Goal: Transaction & Acquisition: Download file/media

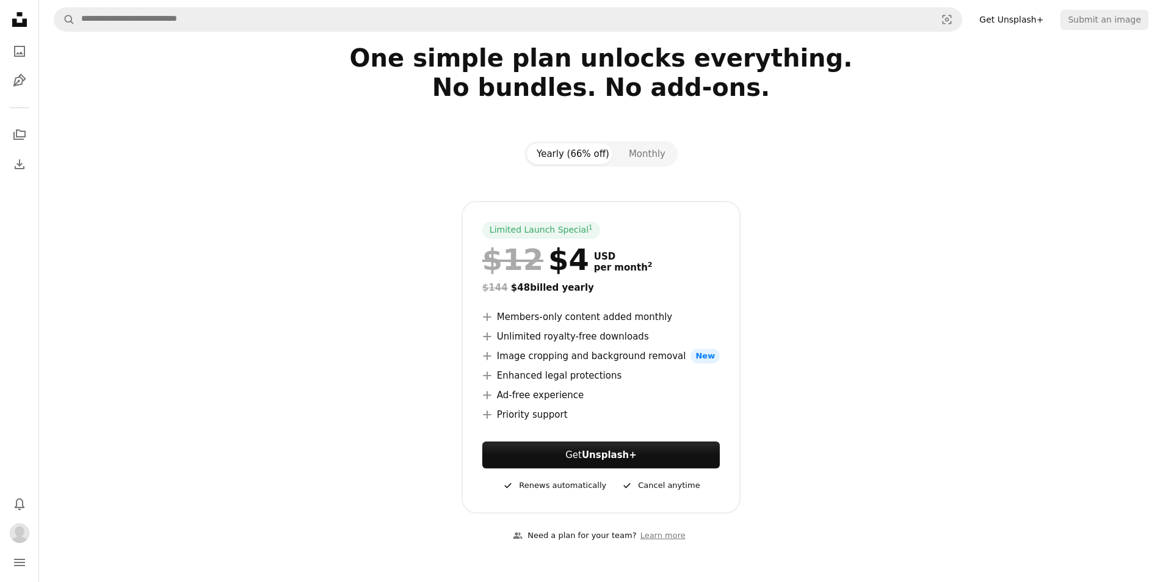
scroll to position [59, 0]
click at [647, 155] on button "Monthly" at bounding box center [647, 153] width 56 height 21
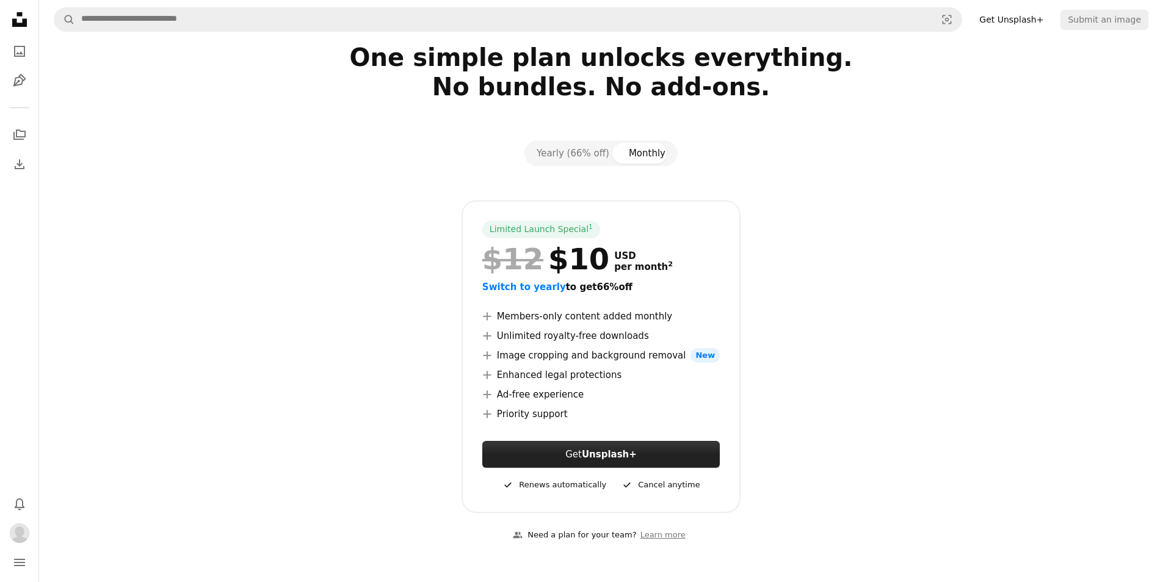
click at [632, 459] on strong "Unsplash+" at bounding box center [609, 454] width 55 height 11
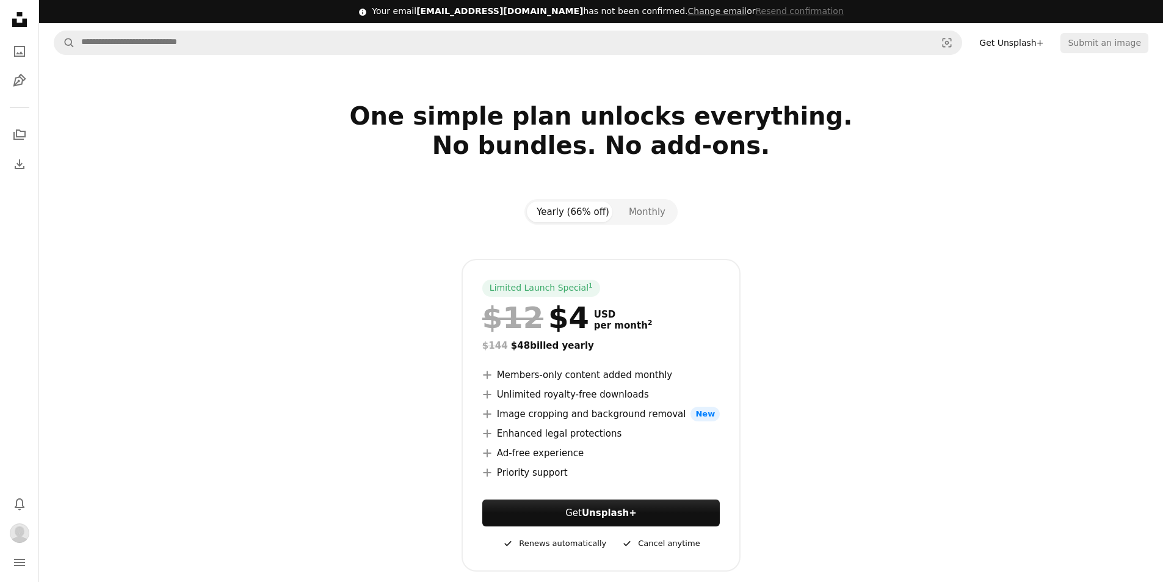
click at [24, 17] on icon "Unsplash logo Unsplash Home" at bounding box center [19, 19] width 24 height 24
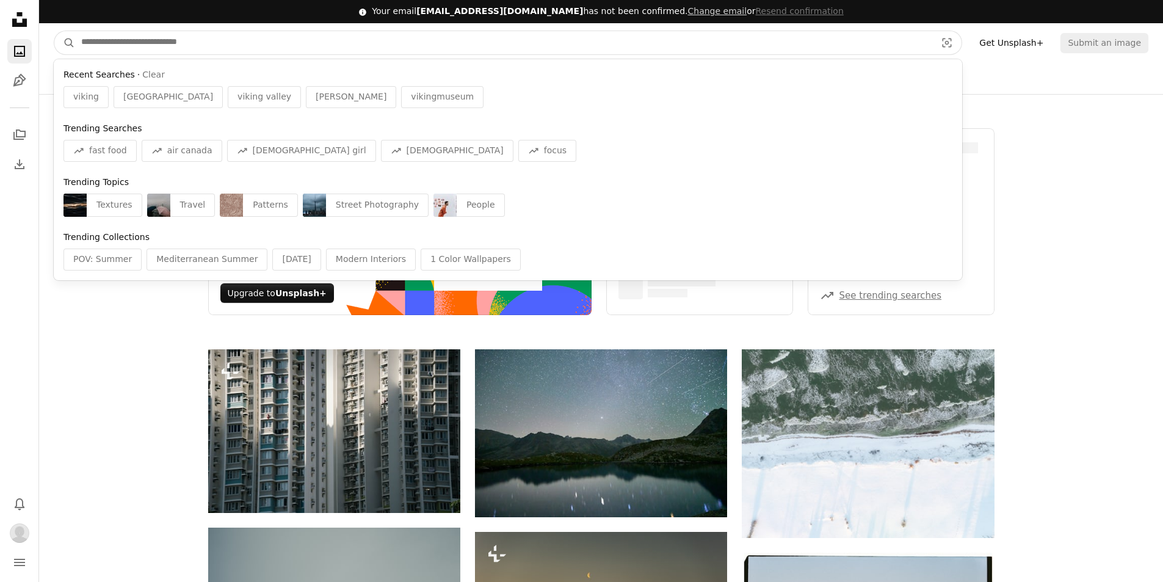
click at [230, 43] on input "Find visuals sitewide" at bounding box center [503, 42] width 857 height 23
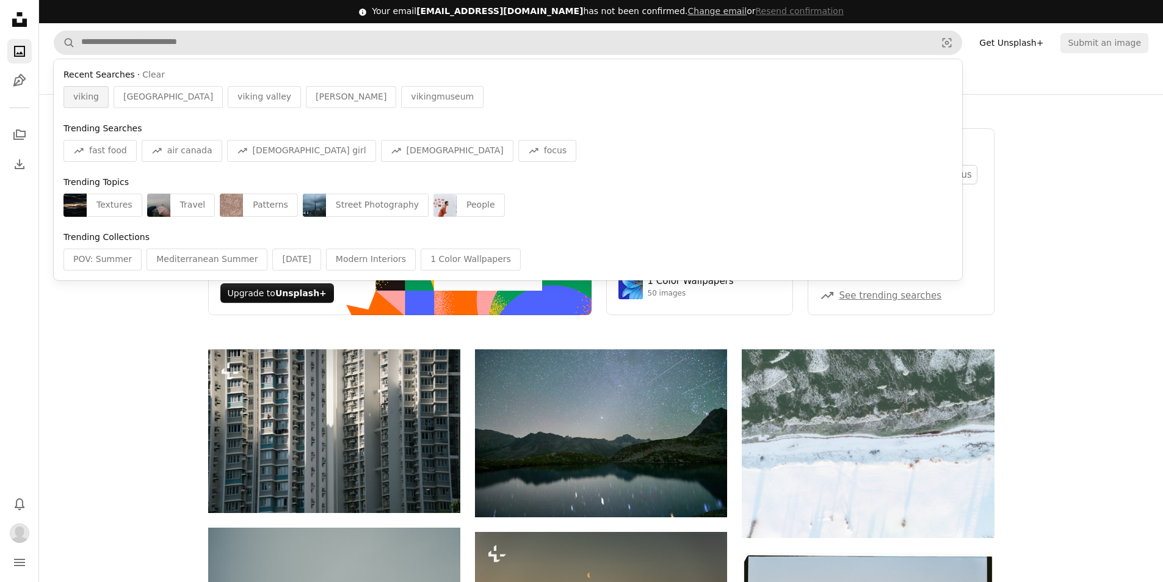
click at [90, 95] on span "viking" at bounding box center [86, 97] width 26 height 12
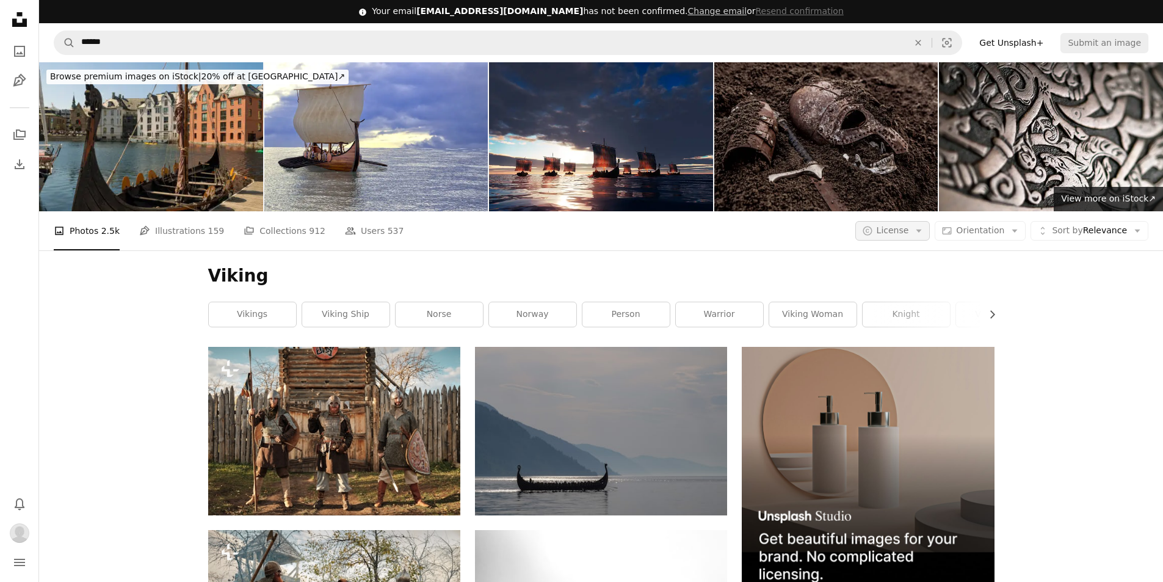
click at [925, 225] on icon "Arrow down" at bounding box center [919, 230] width 11 height 11
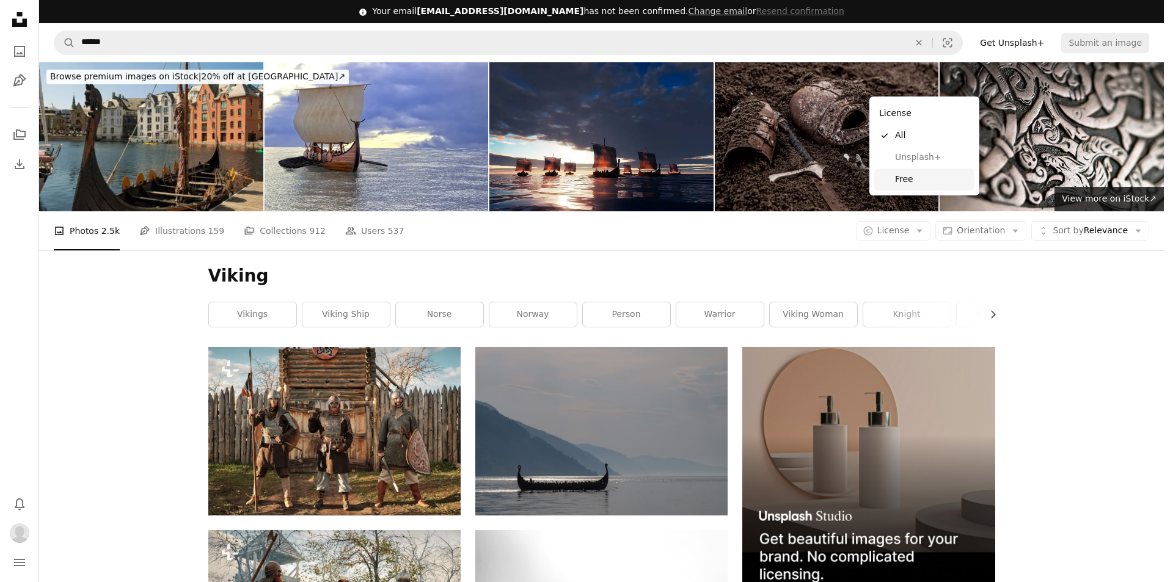
click at [910, 185] on span "Free" at bounding box center [932, 179] width 75 height 12
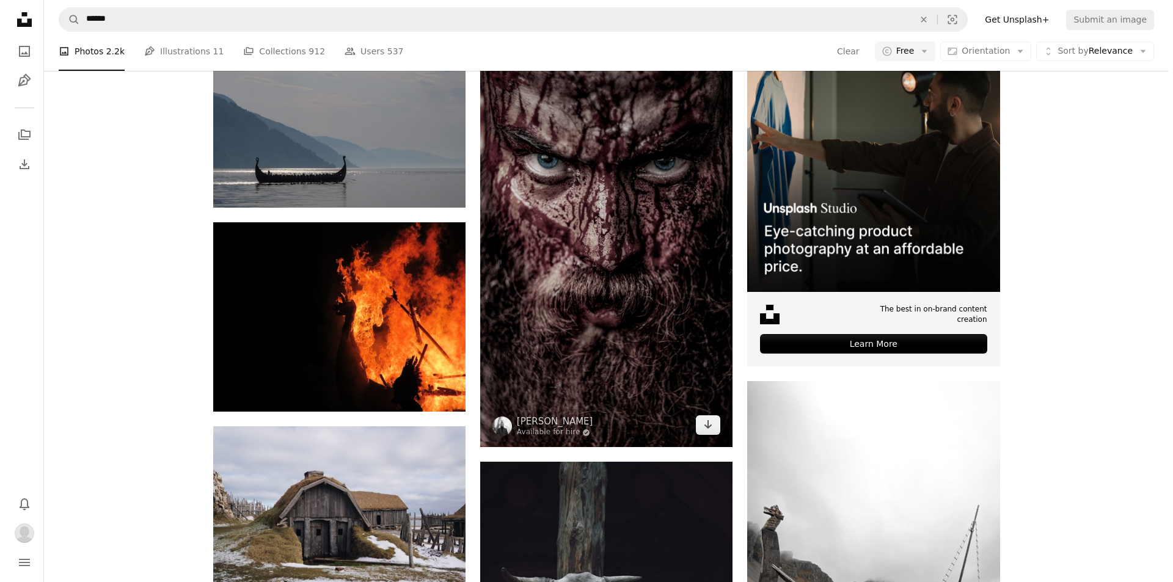
scroll to position [366, 0]
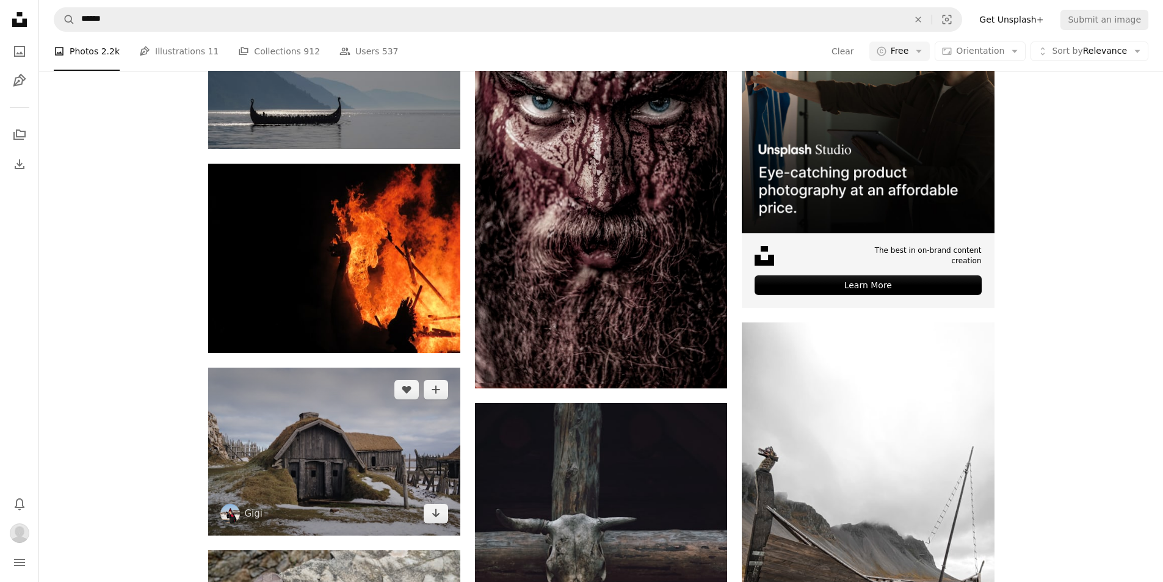
click at [387, 368] on img at bounding box center [334, 452] width 252 height 168
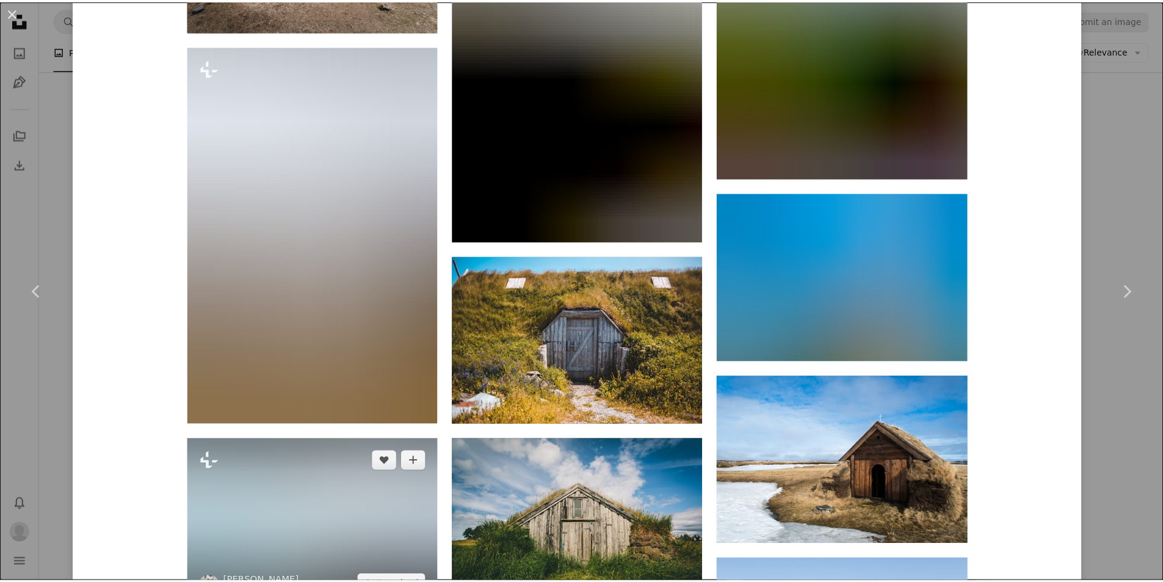
scroll to position [1405, 0]
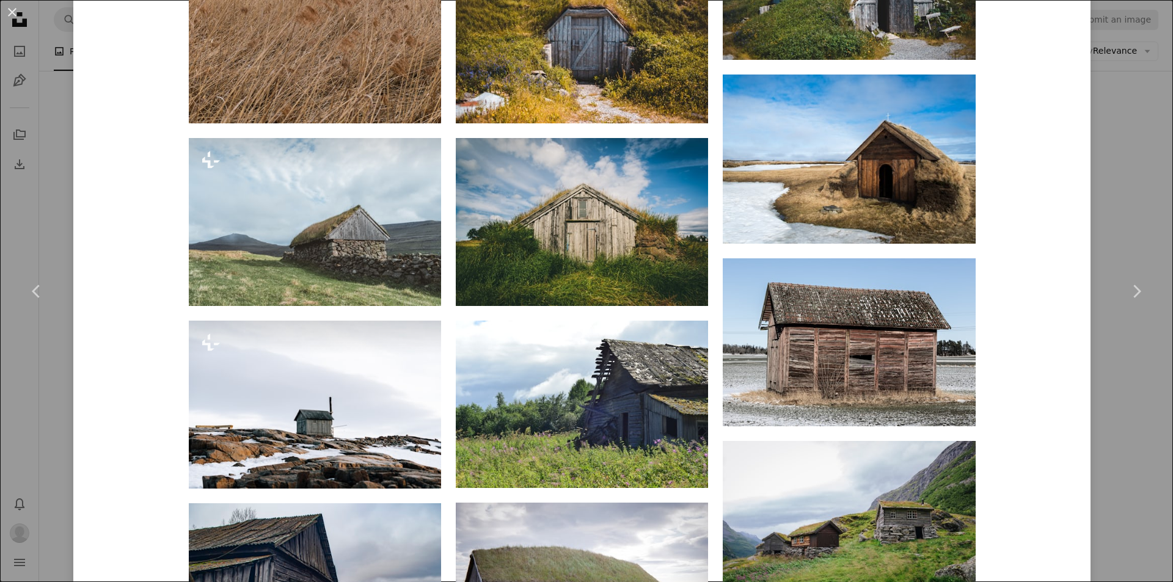
click at [53, 209] on div "An X shape Chevron left Chevron right Gigi ling_gigi A heart A plus sign Edit i…" at bounding box center [586, 291] width 1173 height 582
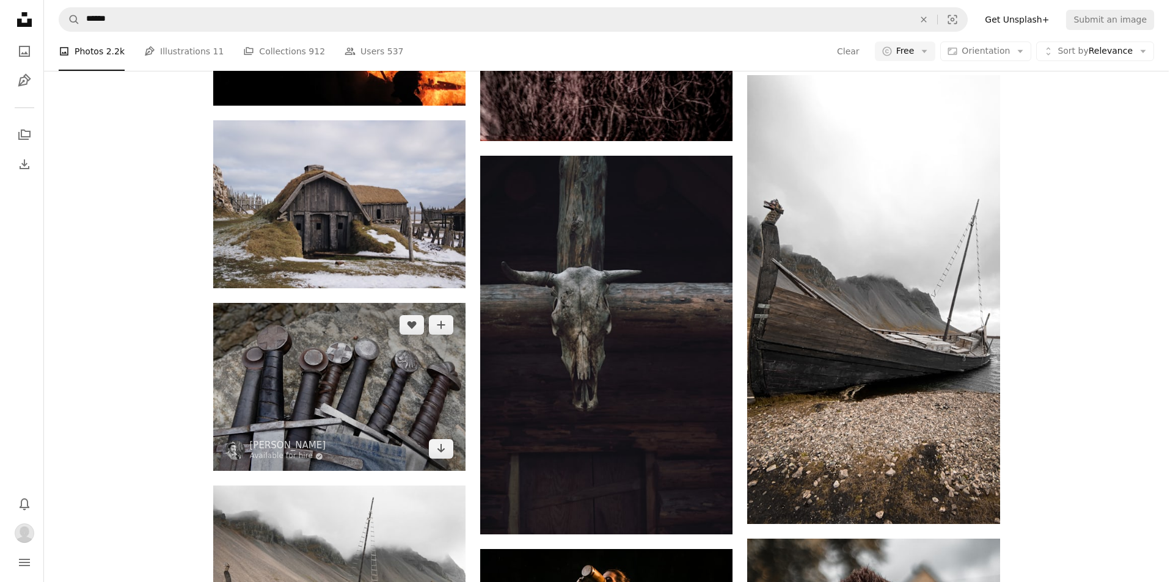
scroll to position [611, 0]
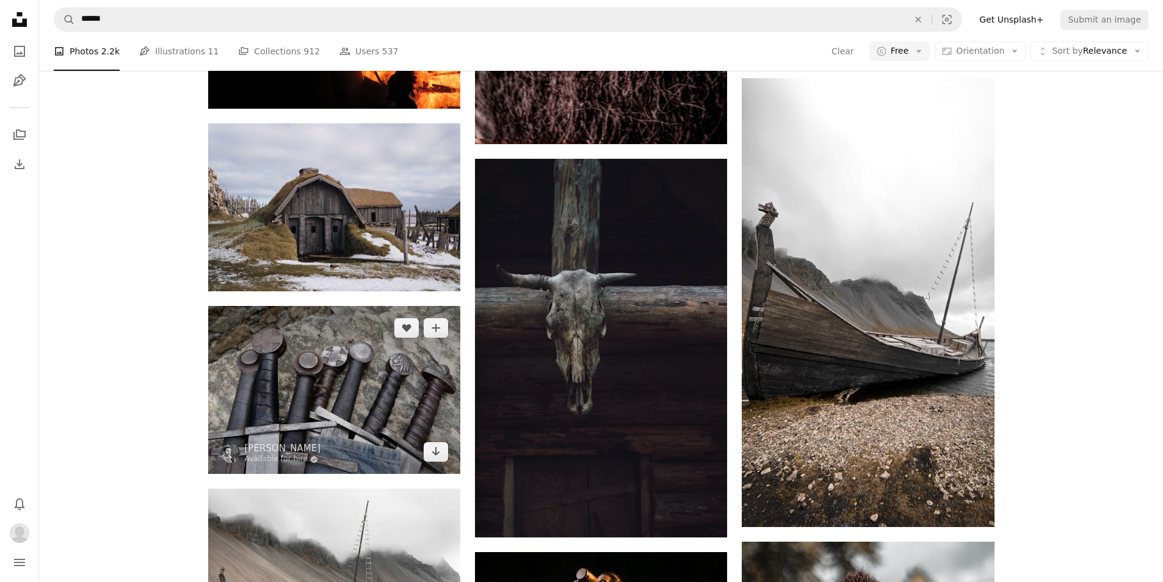
click at [311, 306] on img at bounding box center [334, 390] width 252 height 168
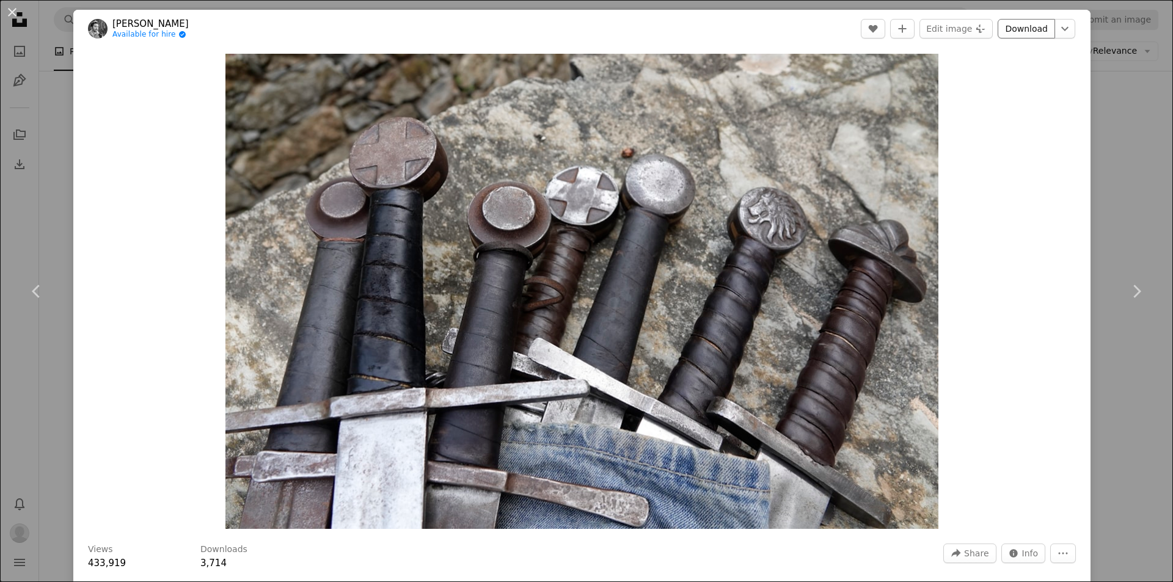
click at [1024, 35] on link "Download" at bounding box center [1025, 29] width 57 height 20
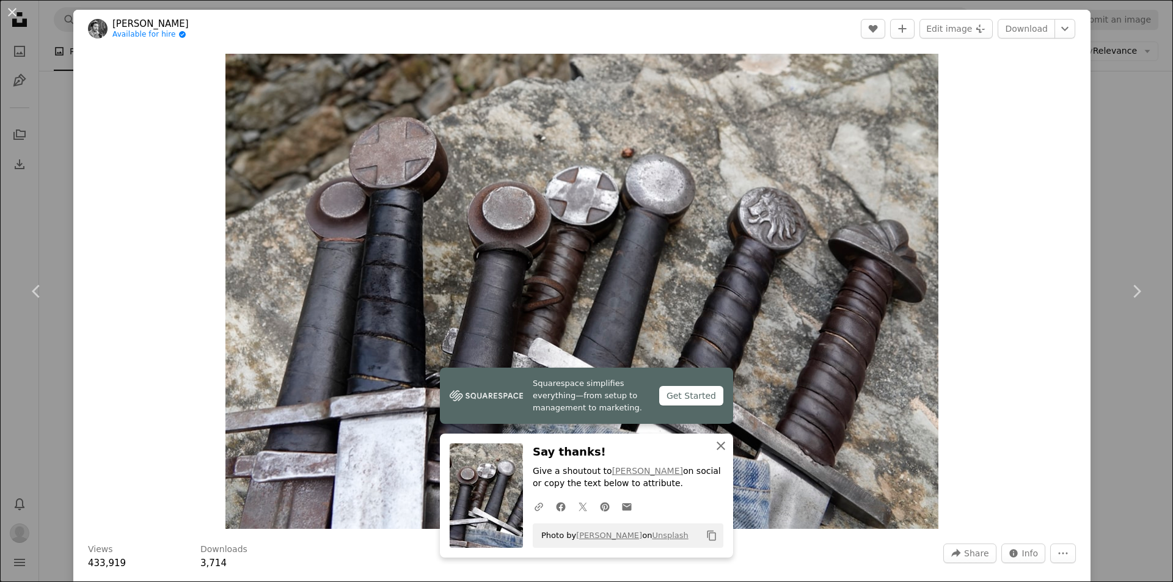
click at [720, 446] on icon "An X shape" at bounding box center [720, 445] width 15 height 15
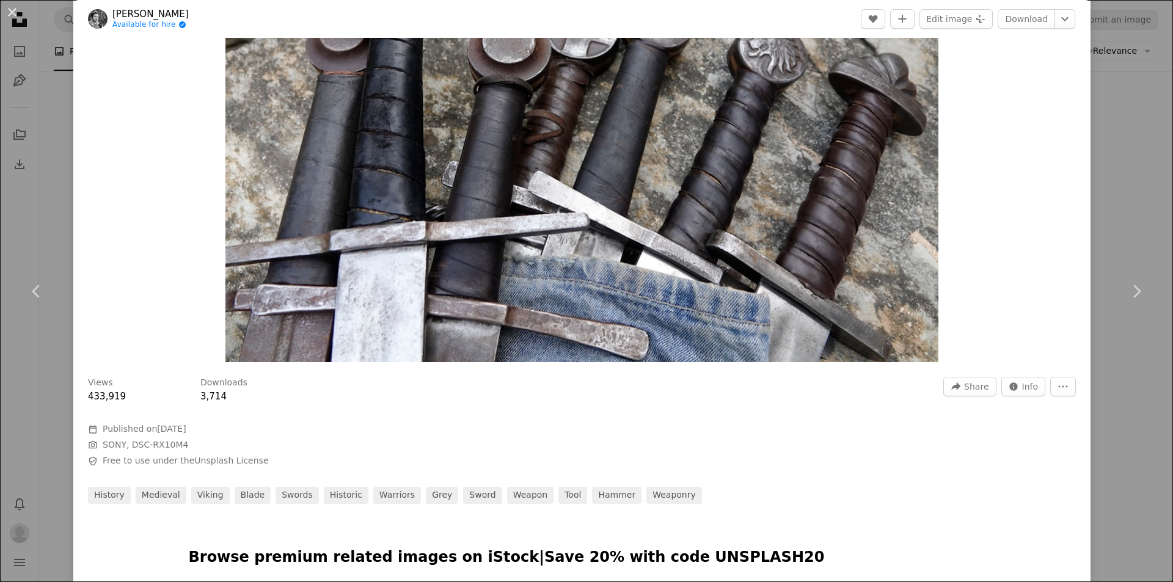
scroll to position [183, 0]
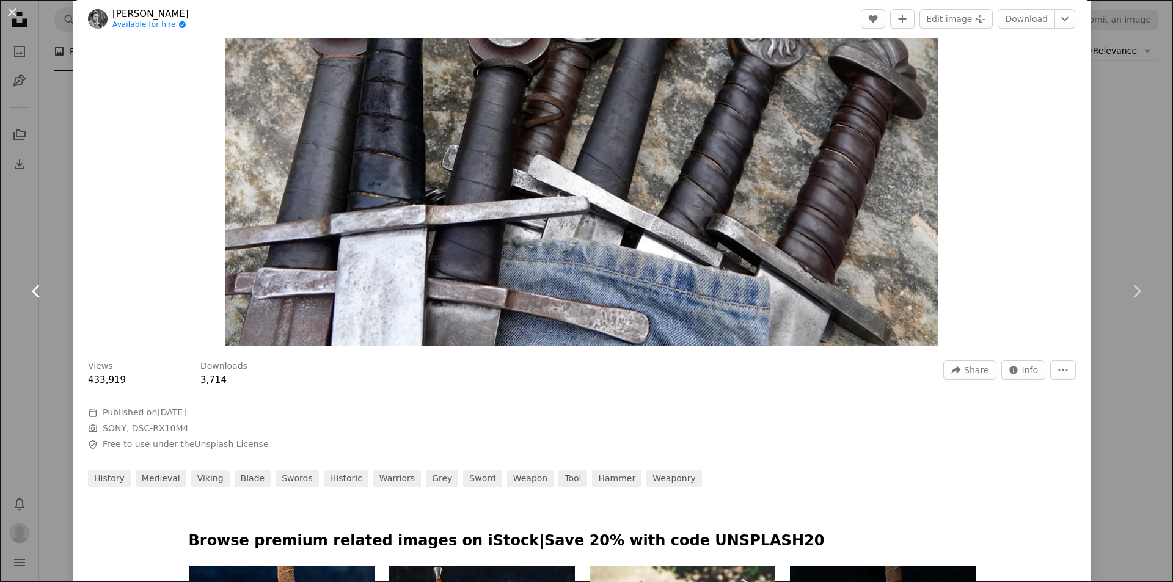
click at [42, 297] on icon "Chevron left" at bounding box center [37, 292] width 20 height 20
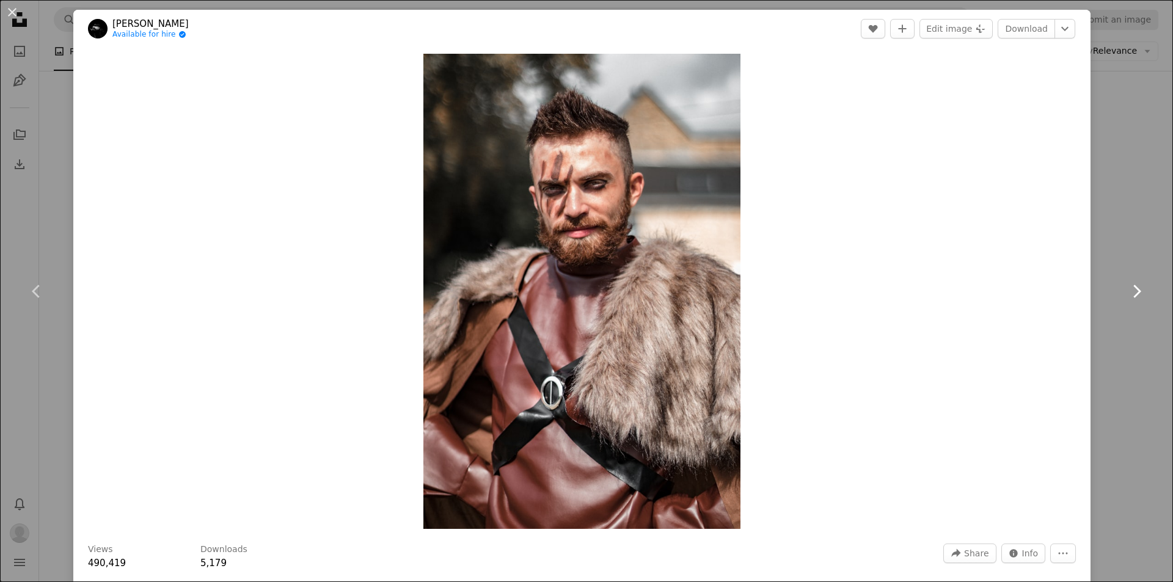
click at [1126, 283] on icon "Chevron right" at bounding box center [1136, 292] width 20 height 20
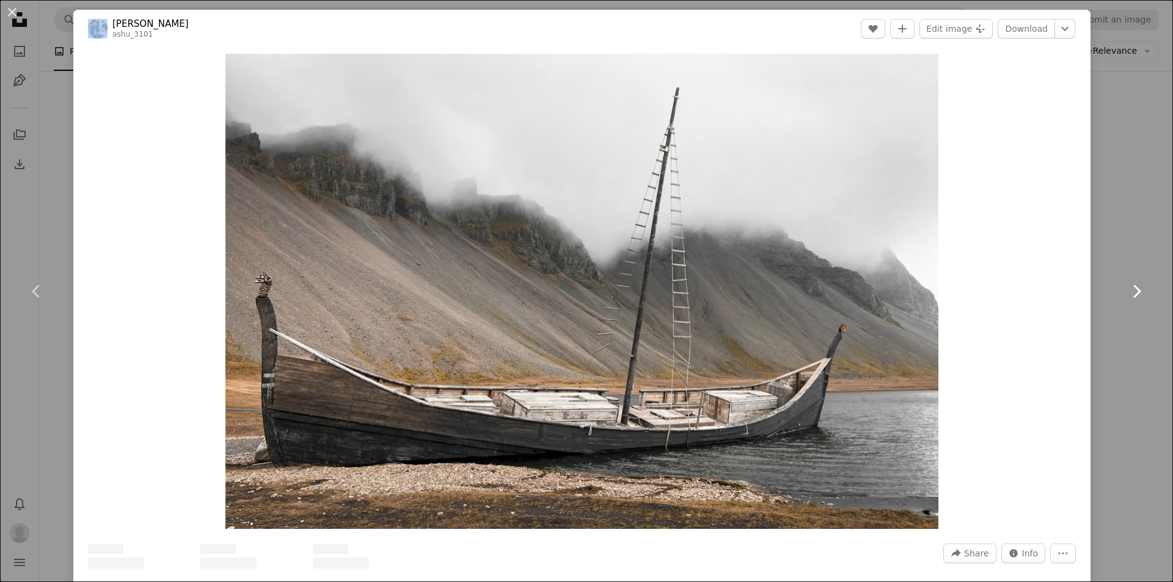
click at [1126, 283] on icon "Chevron right" at bounding box center [1136, 292] width 20 height 20
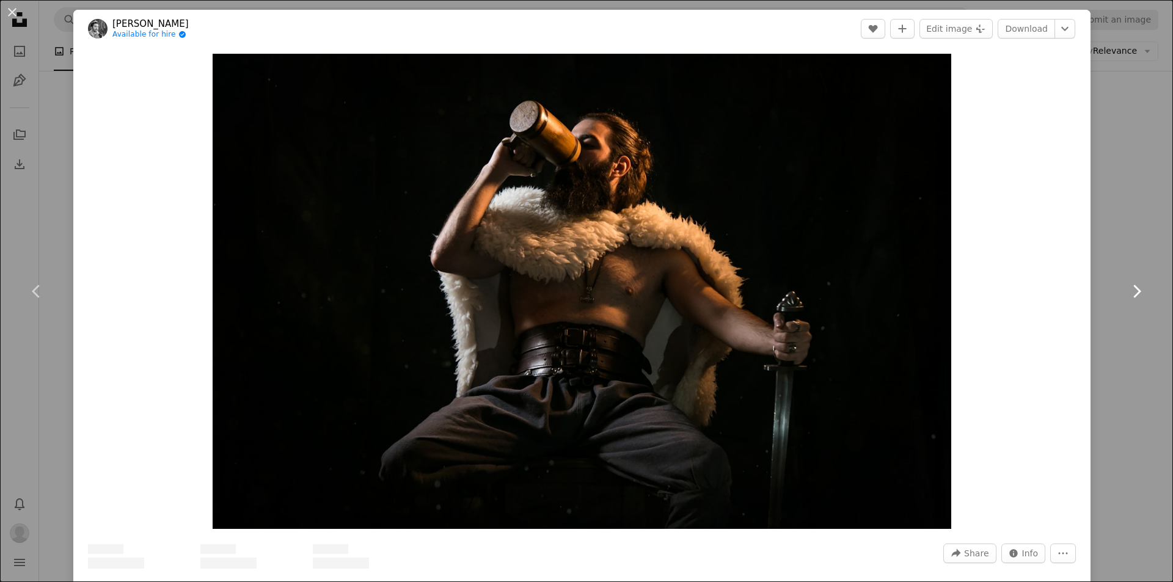
click at [1126, 283] on icon "Chevron right" at bounding box center [1136, 292] width 20 height 20
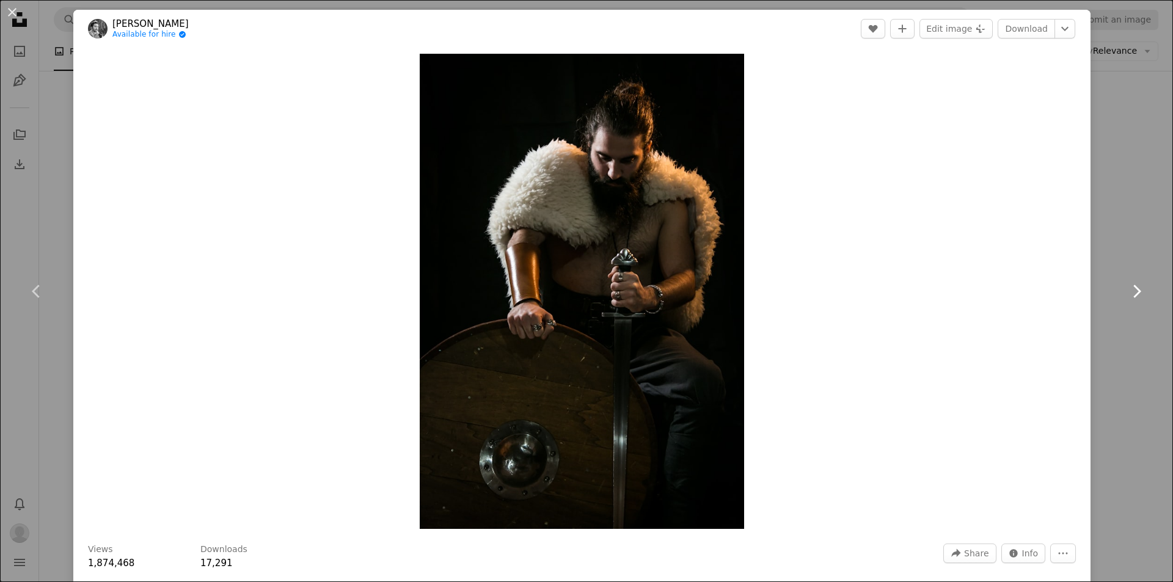
click at [1126, 283] on icon "Chevron right" at bounding box center [1136, 292] width 20 height 20
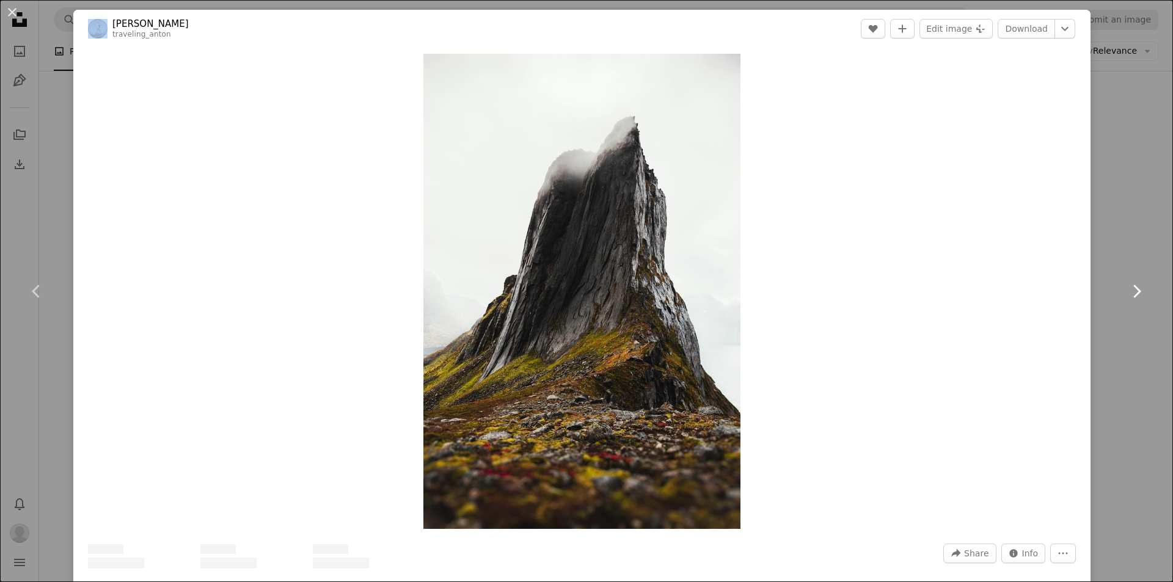
click at [1126, 283] on icon "Chevron right" at bounding box center [1136, 292] width 20 height 20
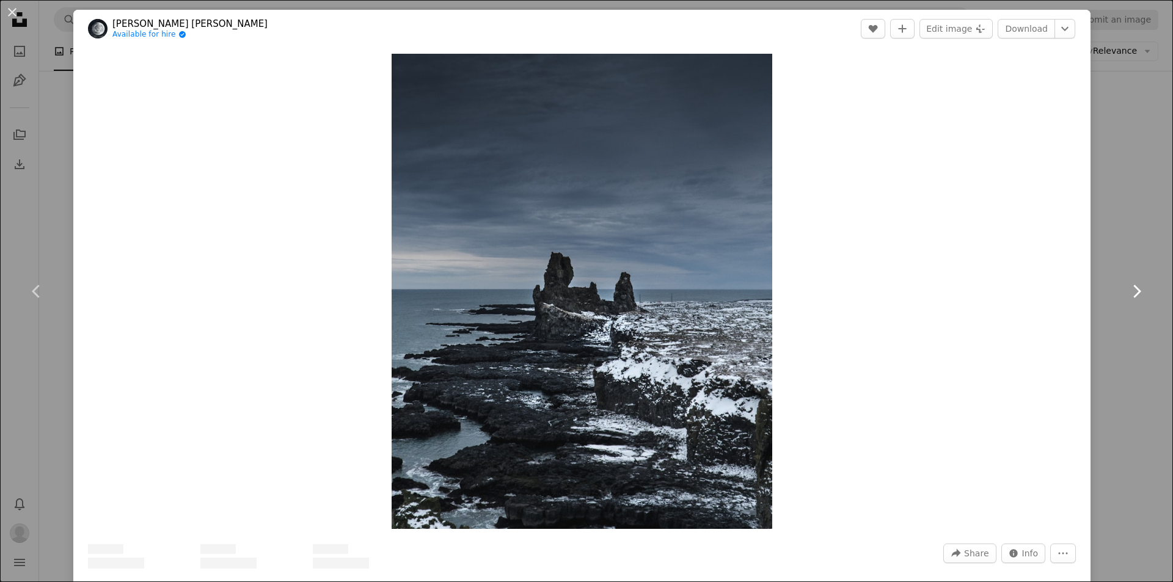
click at [1126, 283] on icon "Chevron right" at bounding box center [1136, 292] width 20 height 20
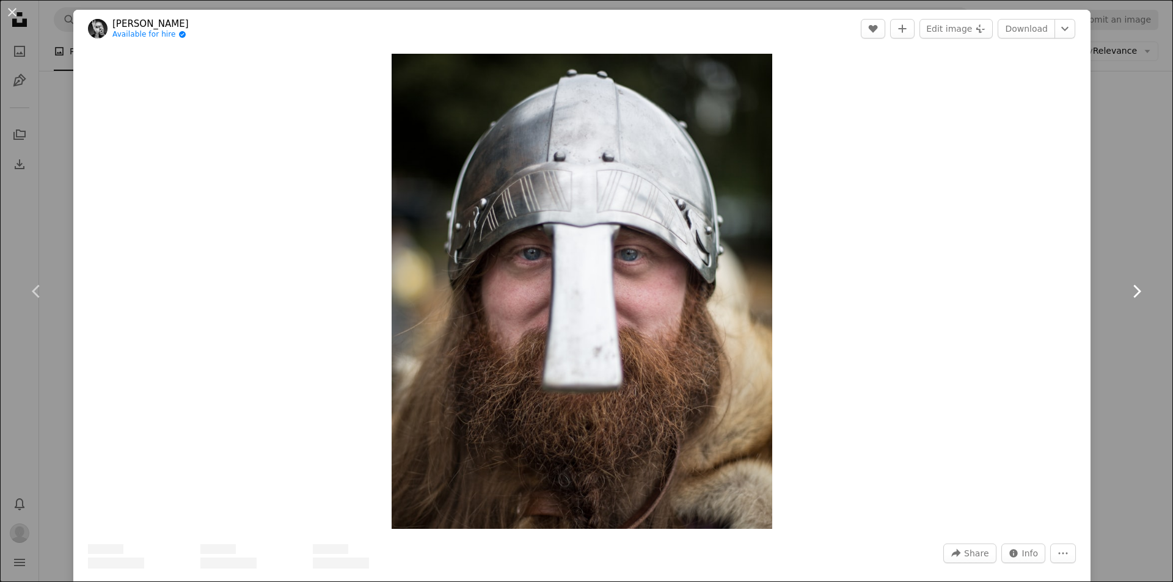
click at [1126, 283] on icon "Chevron right" at bounding box center [1136, 292] width 20 height 20
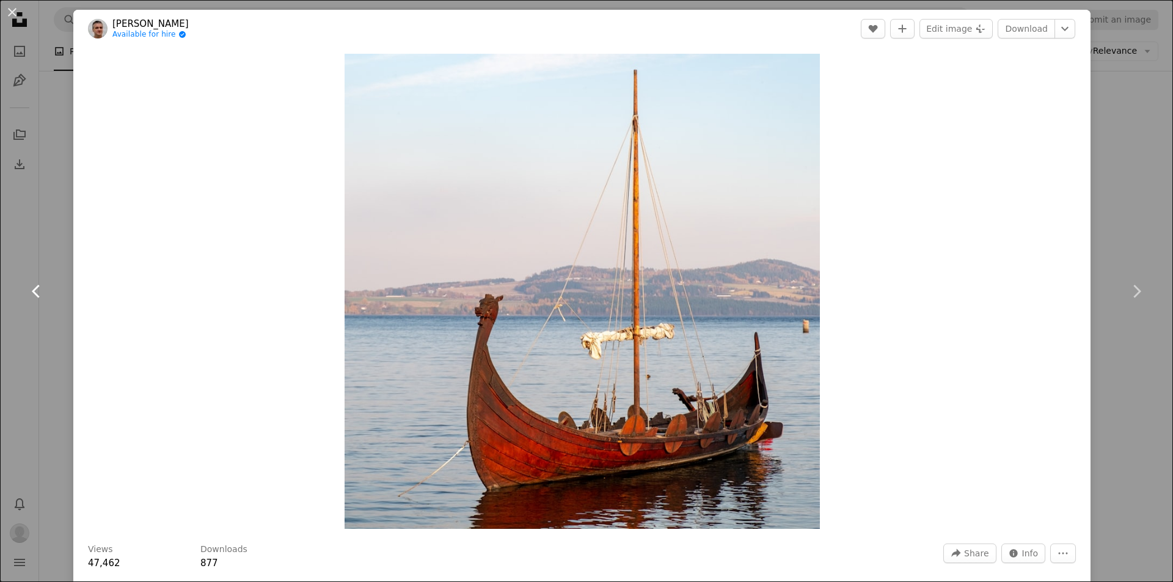
click at [46, 288] on link "Chevron left" at bounding box center [36, 291] width 73 height 117
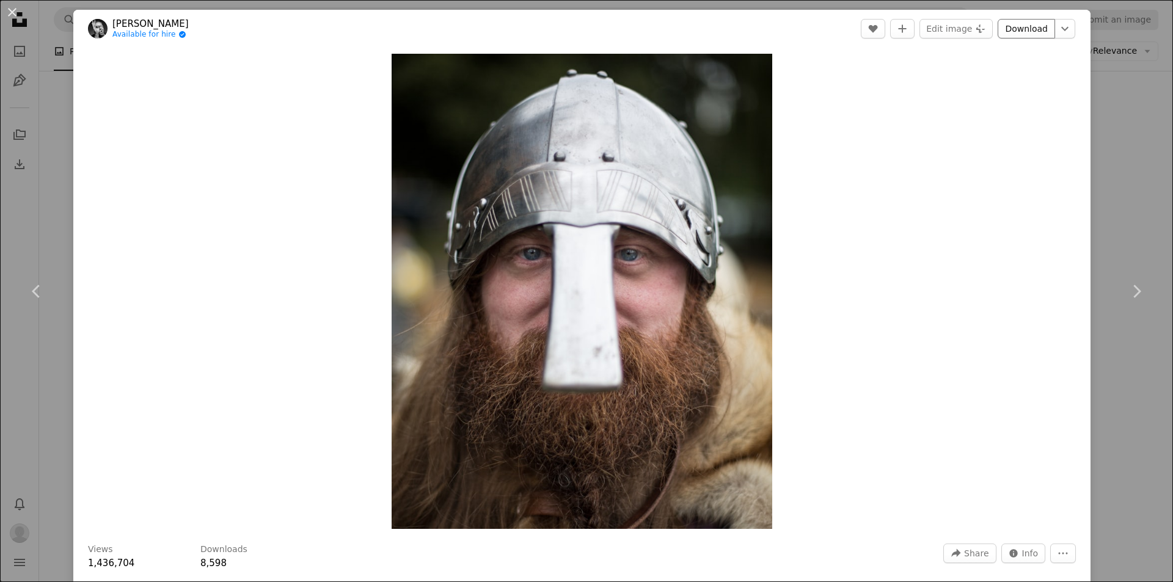
click at [1031, 26] on link "Download" at bounding box center [1025, 29] width 57 height 20
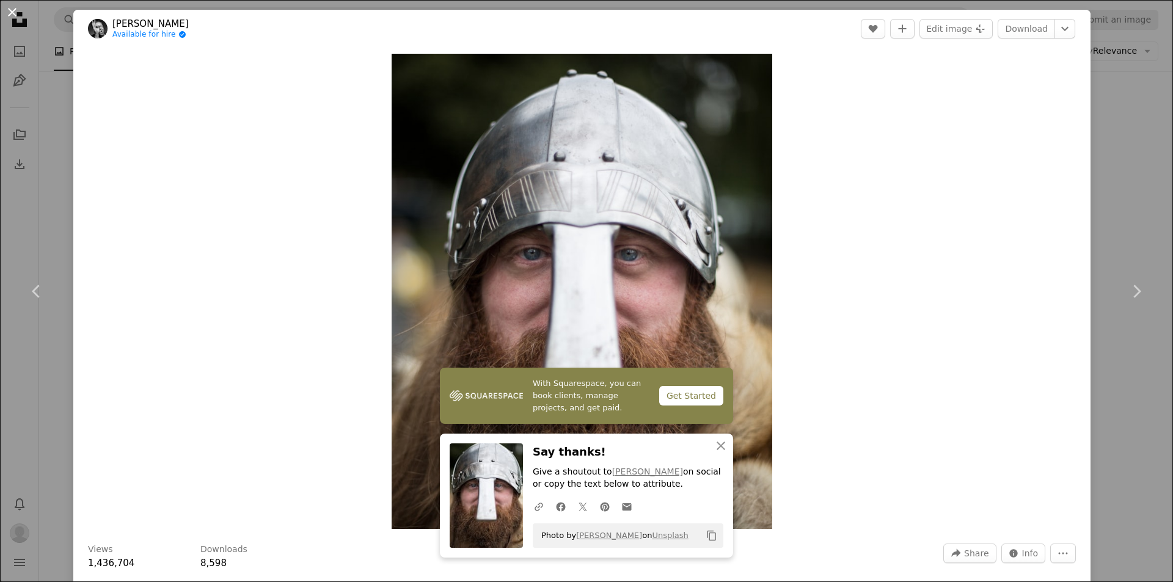
click at [10, 14] on button "An X shape" at bounding box center [12, 12] width 15 height 15
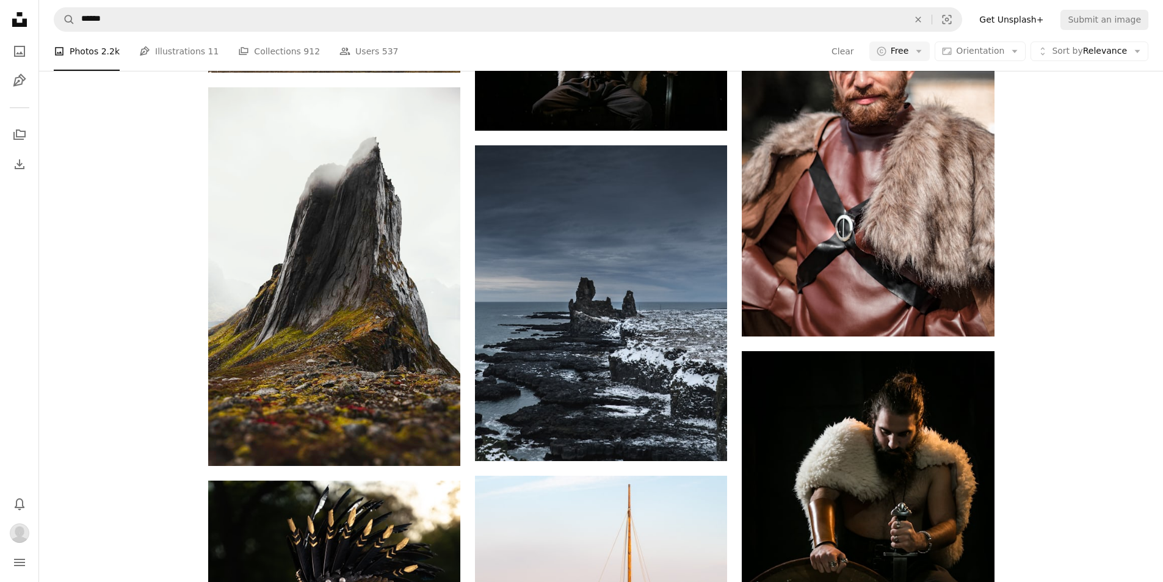
scroll to position [1160, 0]
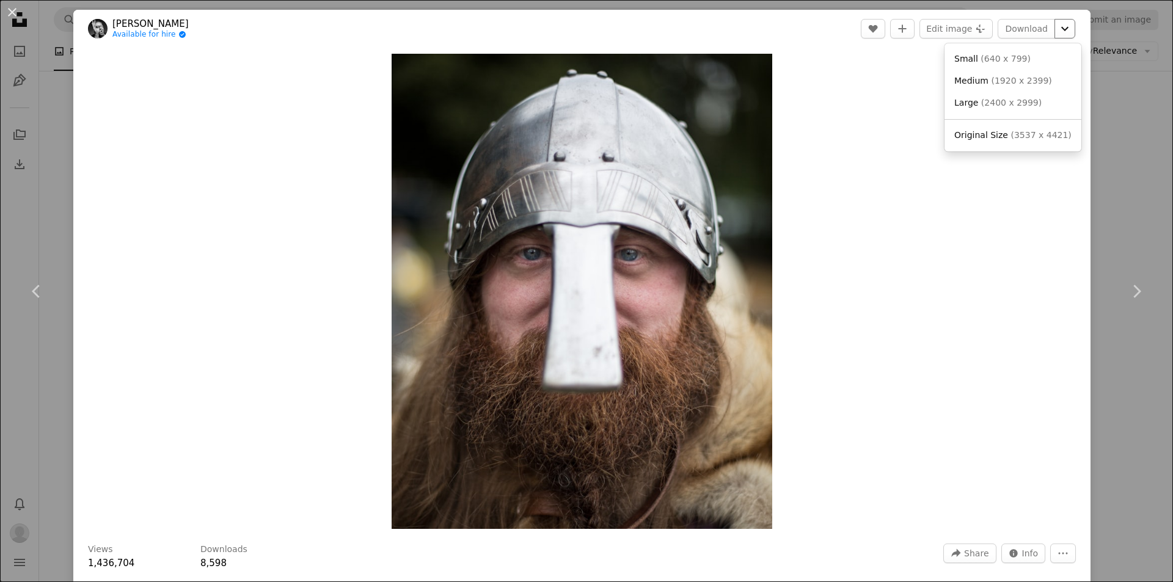
click at [1061, 29] on icon "Choose download size" at bounding box center [1064, 29] width 7 height 4
click at [1019, 61] on span "( 640 x 799 )" at bounding box center [1005, 59] width 50 height 10
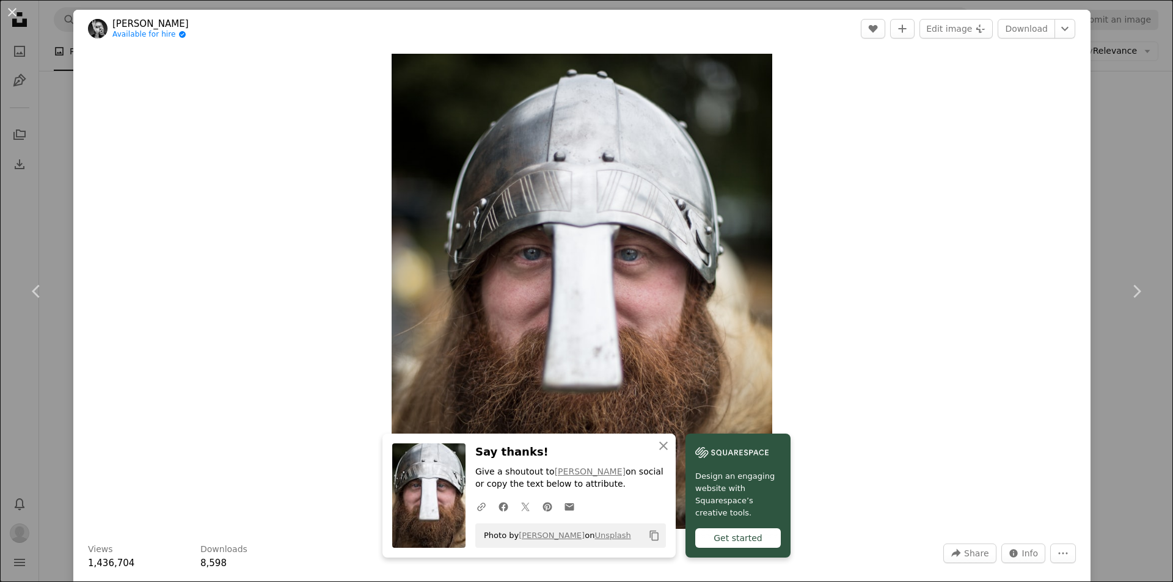
click at [1115, 198] on div "An X shape Chevron left Chevron right An X shape Close Say thanks! Give a shout…" at bounding box center [586, 291] width 1173 height 582
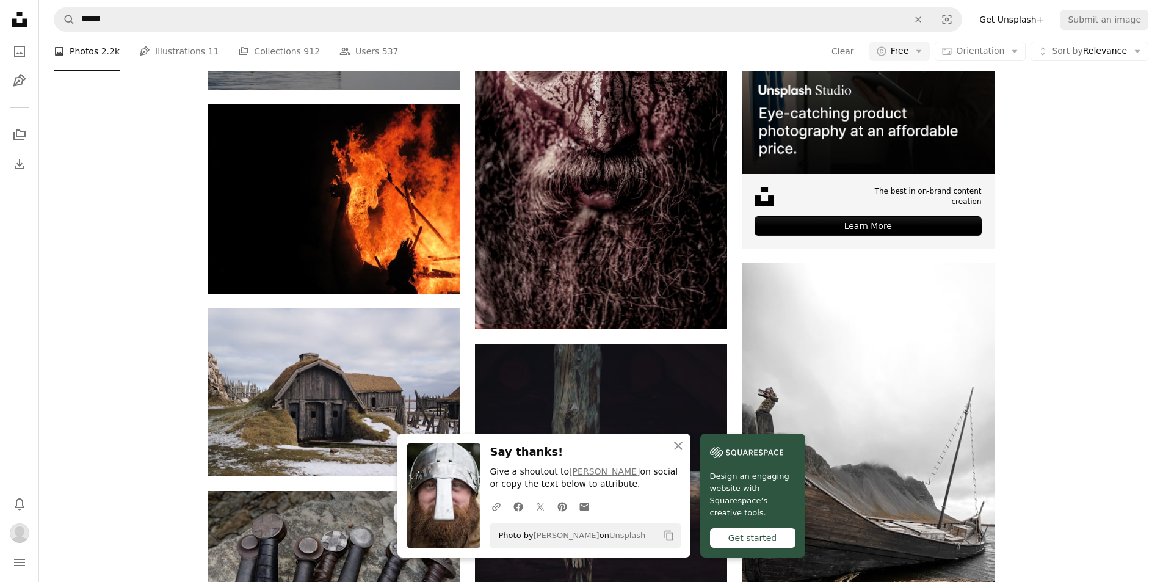
scroll to position [489, 0]
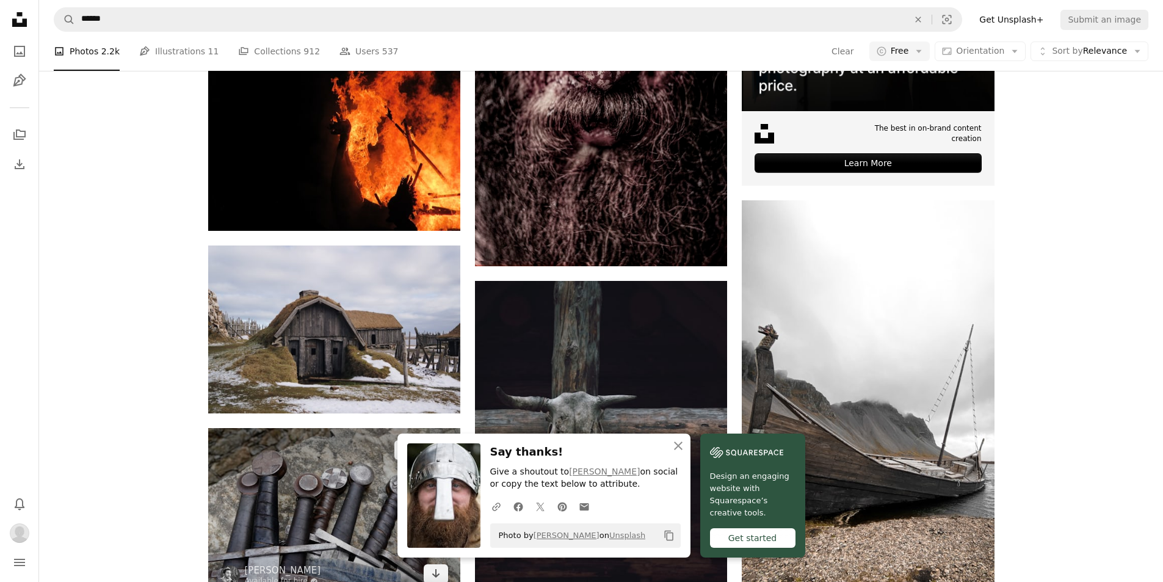
click at [324, 428] on img at bounding box center [334, 512] width 252 height 168
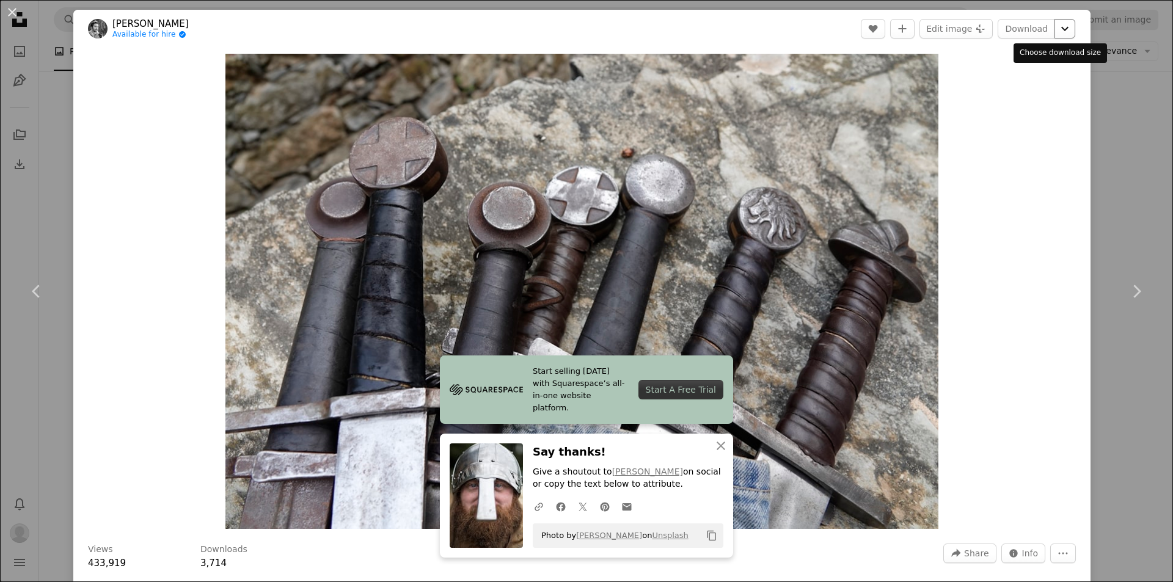
click at [1059, 32] on icon "Chevron down" at bounding box center [1065, 28] width 20 height 15
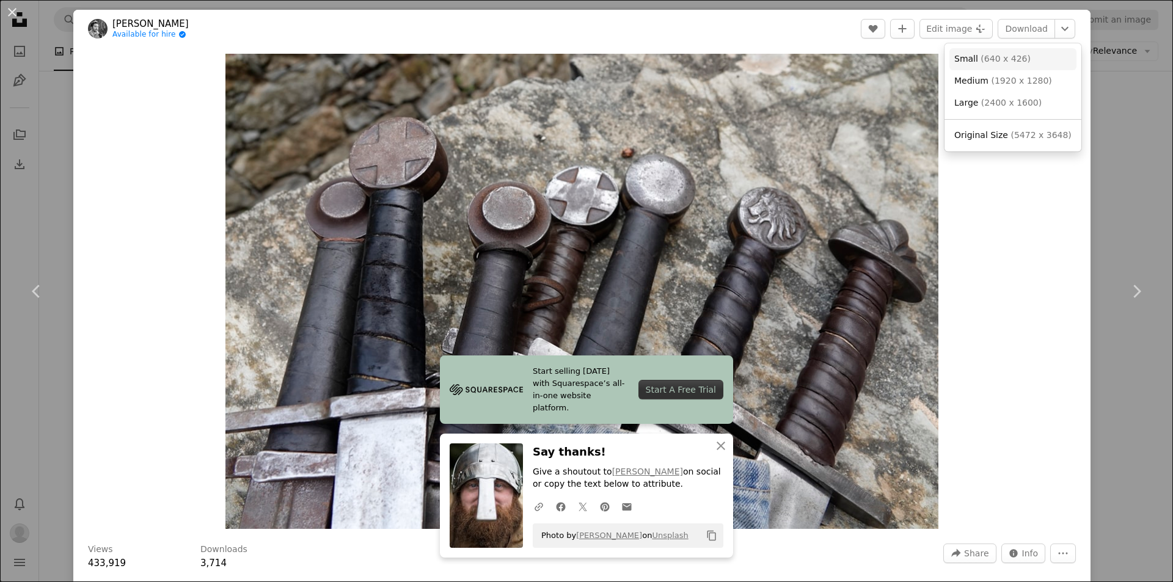
click at [1035, 65] on link "Small ( 640 x 426 )" at bounding box center [1012, 59] width 127 height 22
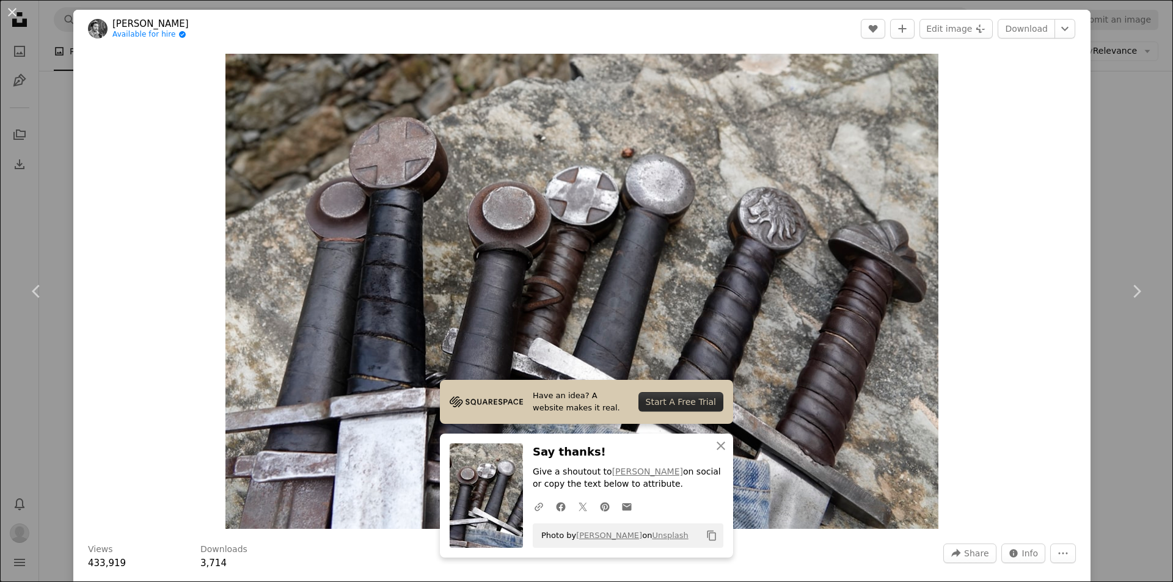
click at [1090, 78] on div "An X shape Chevron left Chevron right Have an idea? A website makes it real. St…" at bounding box center [586, 291] width 1173 height 582
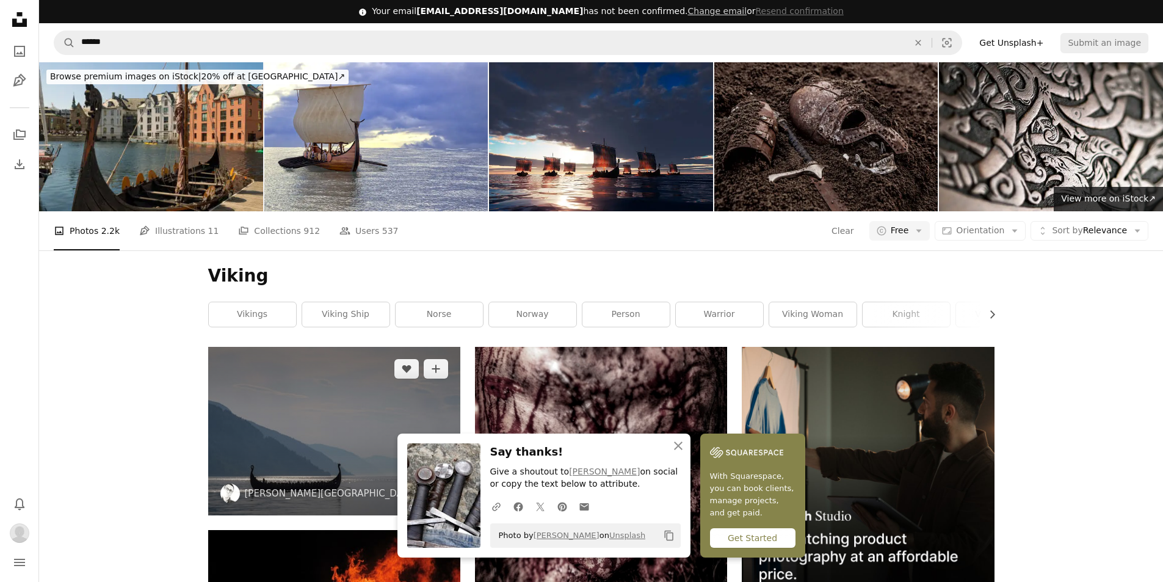
click at [365, 347] on img at bounding box center [334, 431] width 252 height 168
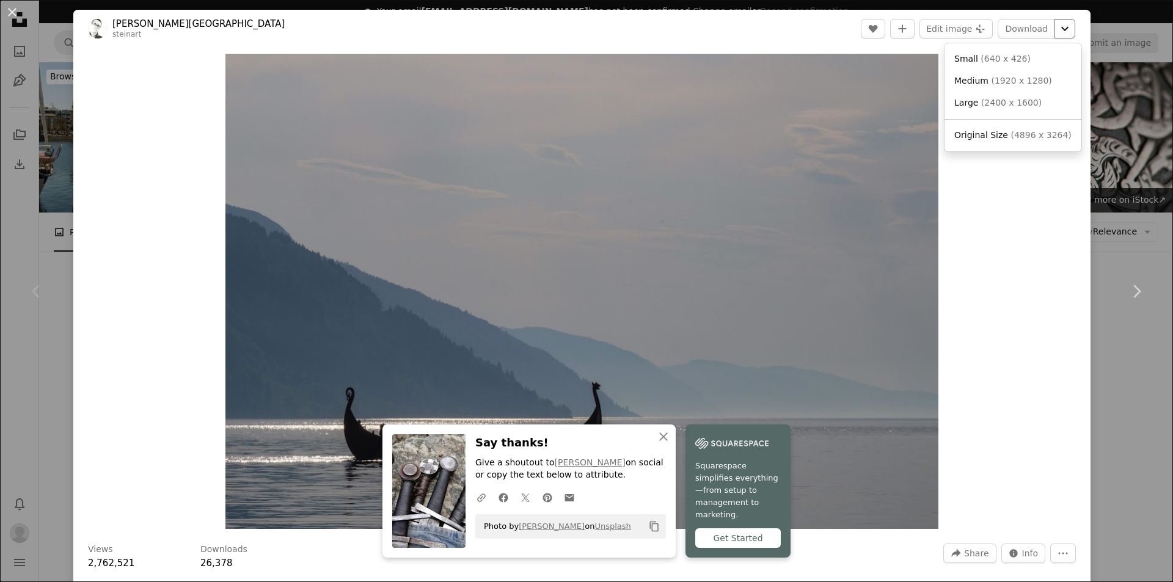
click at [1055, 24] on icon "Chevron down" at bounding box center [1065, 28] width 20 height 15
click at [1017, 61] on span "( 640 x 426 )" at bounding box center [1005, 59] width 50 height 10
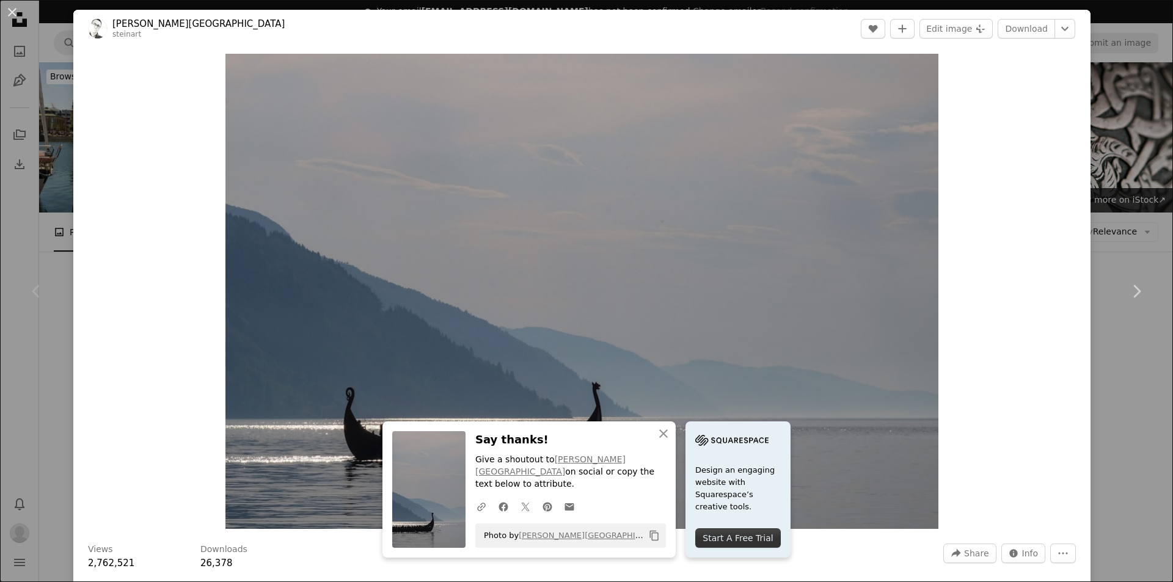
click at [58, 115] on div "An X shape Chevron left Chevron right An X shape Close Say thanks! Give a shout…" at bounding box center [586, 291] width 1173 height 582
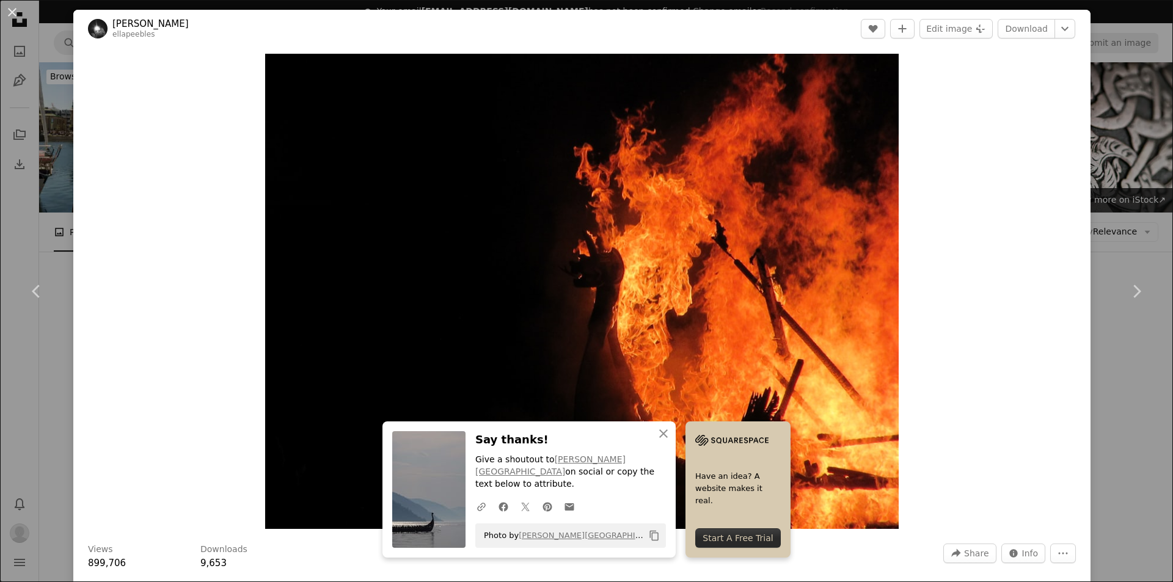
click at [1071, 24] on header "ella peebles ellapeebles A heart A plus sign Edit image Plus sign for Unsplash+…" at bounding box center [581, 29] width 1017 height 38
click at [1058, 24] on icon "Chevron down" at bounding box center [1065, 28] width 20 height 15
click at [1031, 53] on link "Small ( 640 x 480 )" at bounding box center [1012, 59] width 127 height 22
